Goal: Navigation & Orientation: Find specific page/section

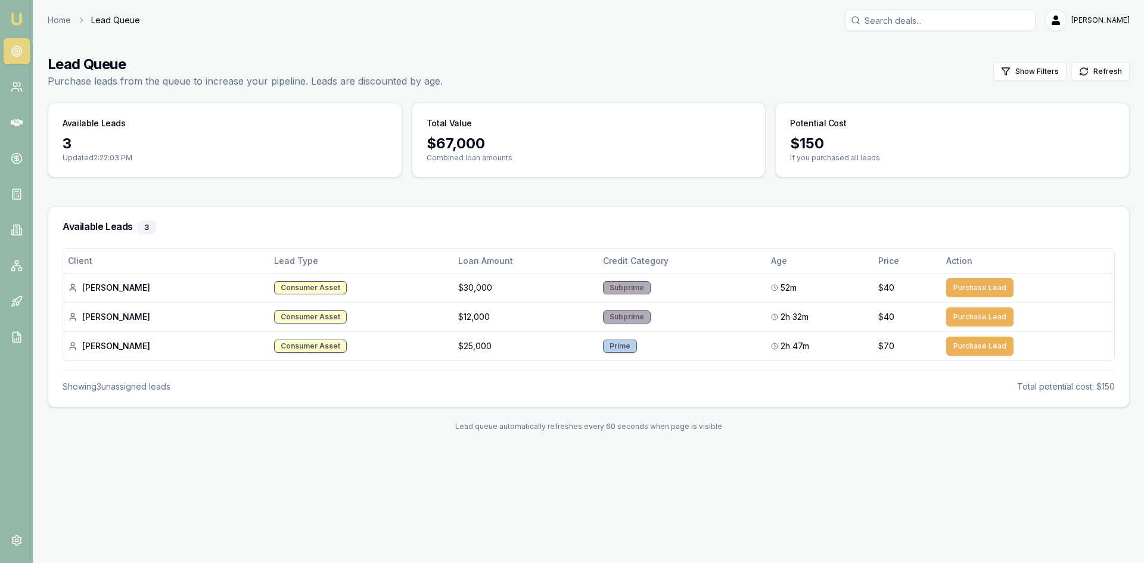
click at [18, 45] on icon at bounding box center [17, 51] width 12 height 12
click at [10, 312] on link at bounding box center [17, 301] width 26 height 26
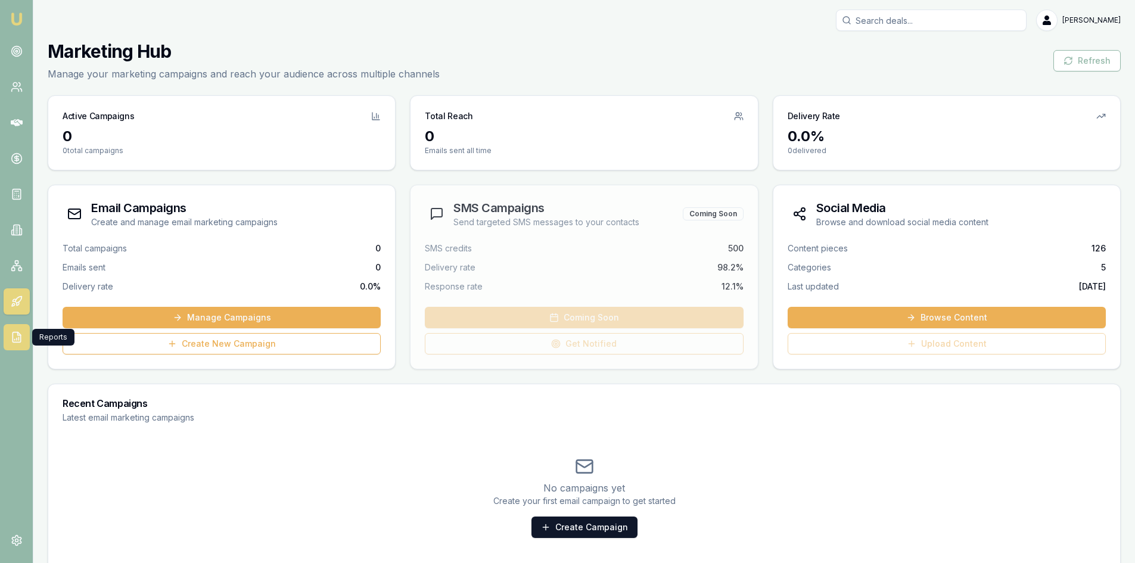
click at [14, 337] on icon at bounding box center [17, 337] width 12 height 12
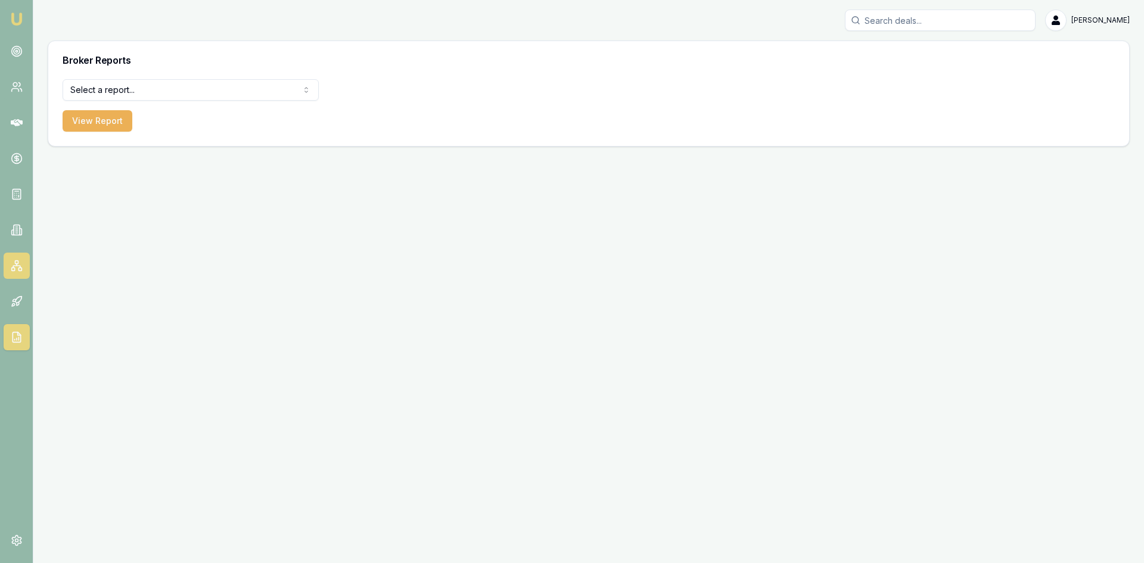
click at [17, 263] on icon at bounding box center [17, 266] width 12 height 12
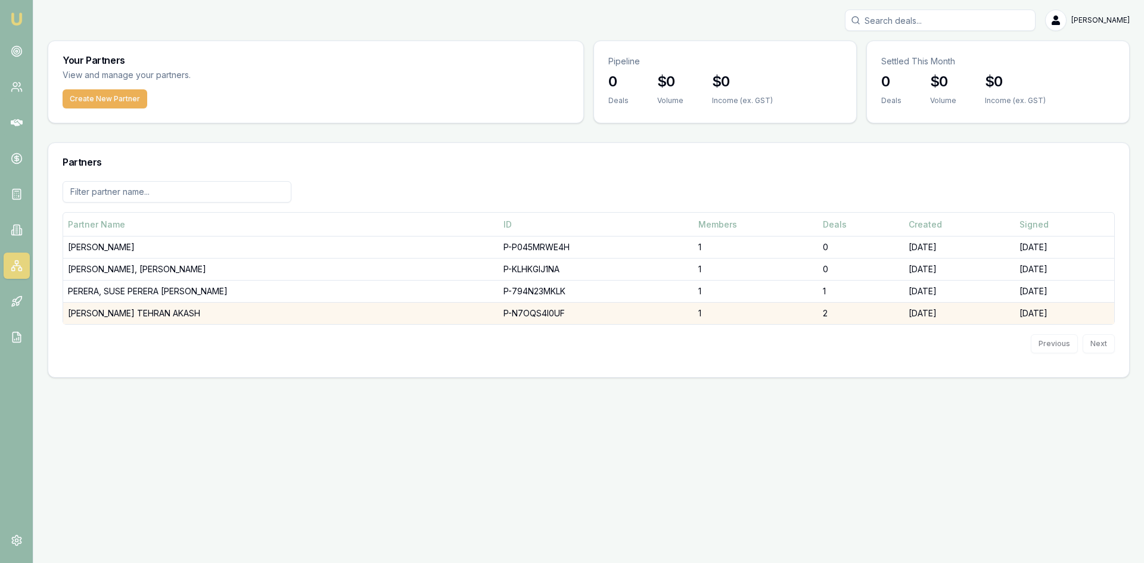
click at [97, 306] on td "PERERA, PRUTHVI TEHRAN AKASH" at bounding box center [281, 314] width 436 height 22
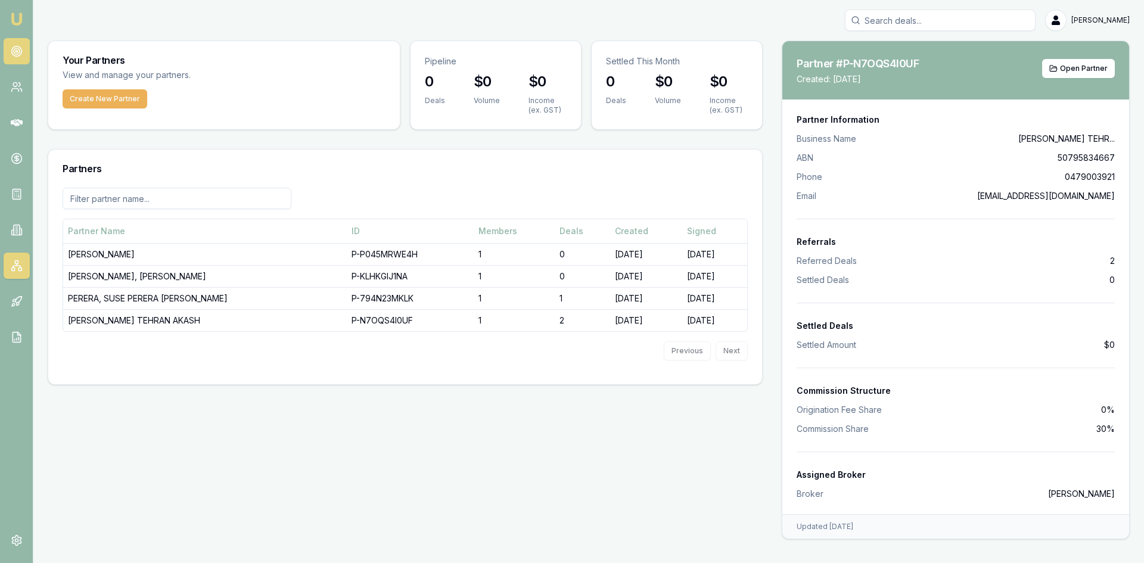
click at [19, 48] on circle at bounding box center [16, 51] width 10 height 10
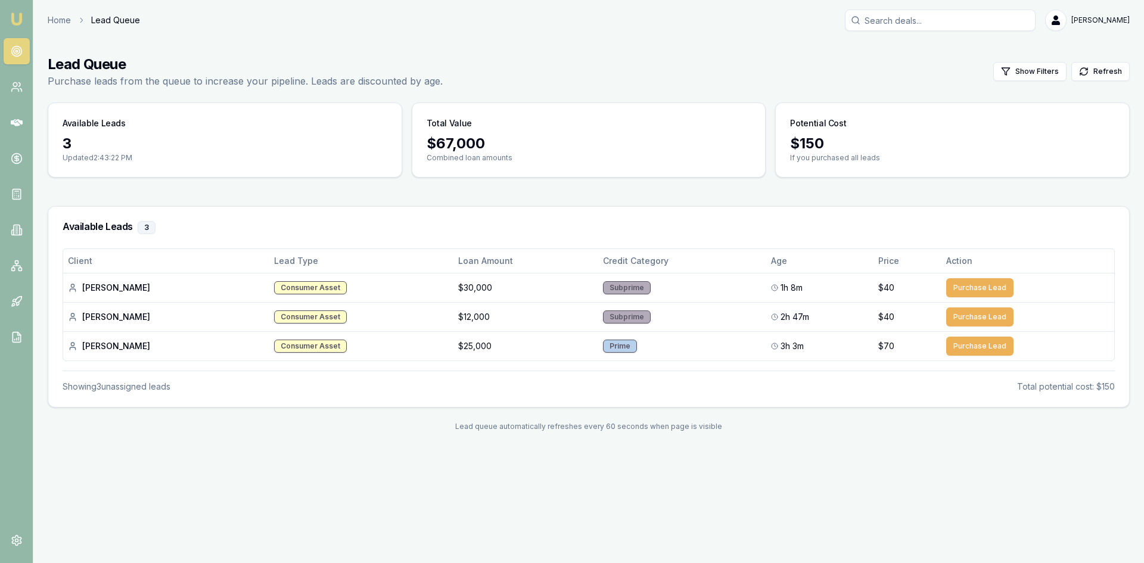
click at [14, 53] on circle at bounding box center [17, 51] width 6 height 6
click at [27, 49] on link at bounding box center [17, 51] width 26 height 26
